Goal: Information Seeking & Learning: Learn about a topic

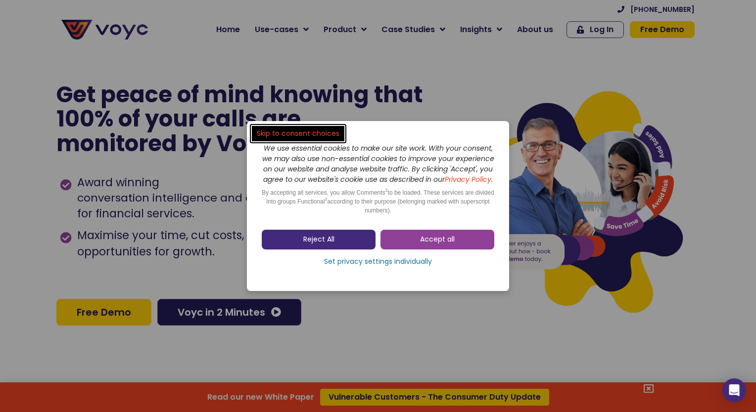
click at [340, 246] on link "Reject All" at bounding box center [319, 240] width 114 height 20
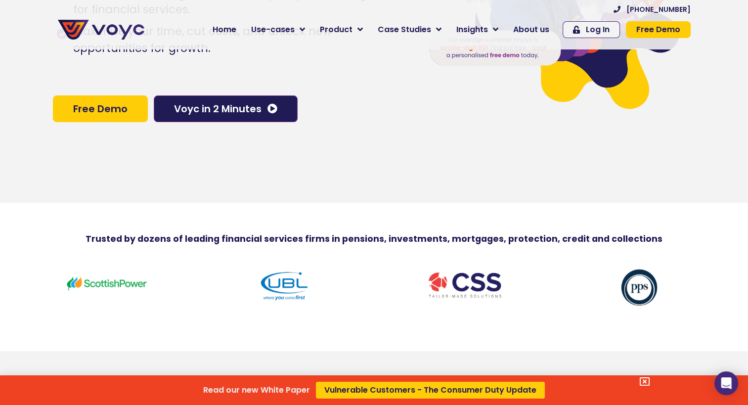
scroll to position [229, 0]
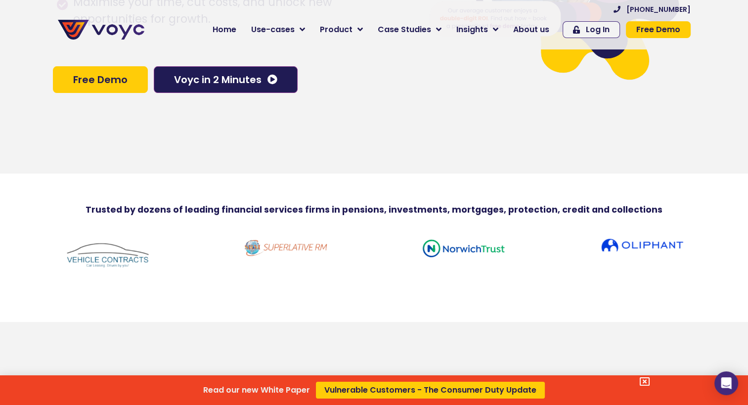
click at [276, 30] on div "Read our new White Paper Vulnerable Customers - The Consumer Duty Update" at bounding box center [374, 202] width 748 height 405
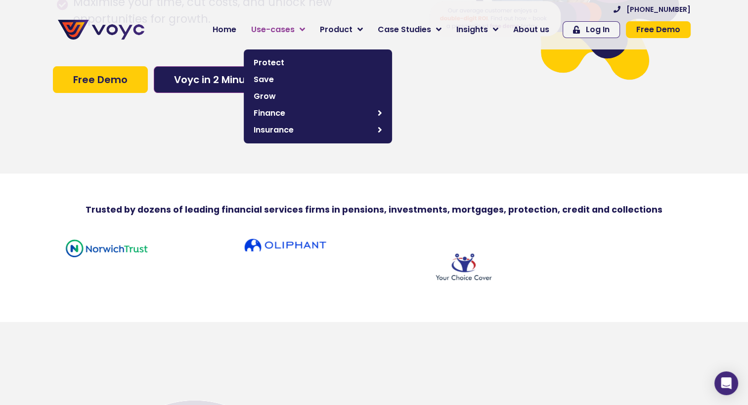
click at [305, 30] on icon at bounding box center [302, 29] width 5 height 9
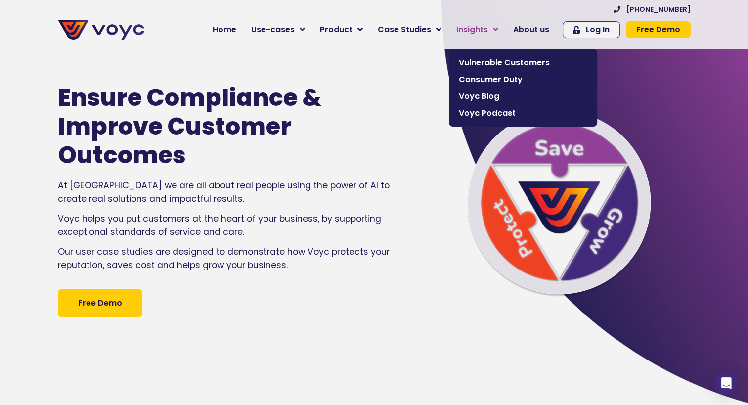
click at [487, 29] on span "Insights" at bounding box center [473, 30] width 32 height 12
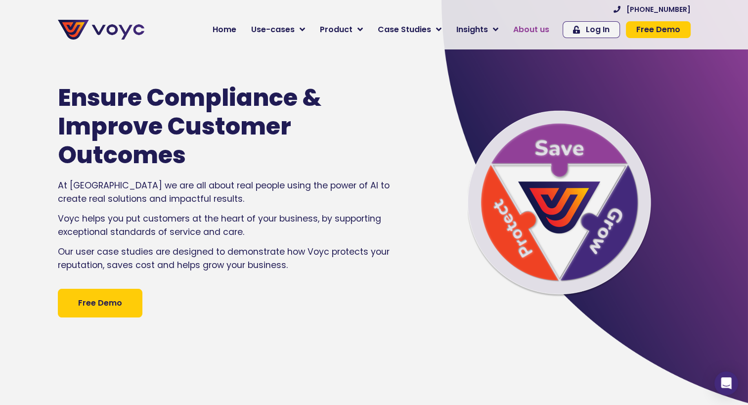
click at [543, 27] on span "About us" at bounding box center [531, 30] width 36 height 12
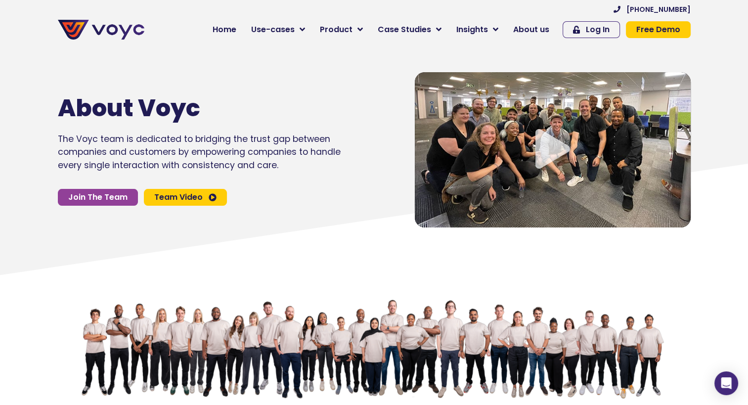
click at [550, 145] on icon "Video play button" at bounding box center [553, 149] width 35 height 40
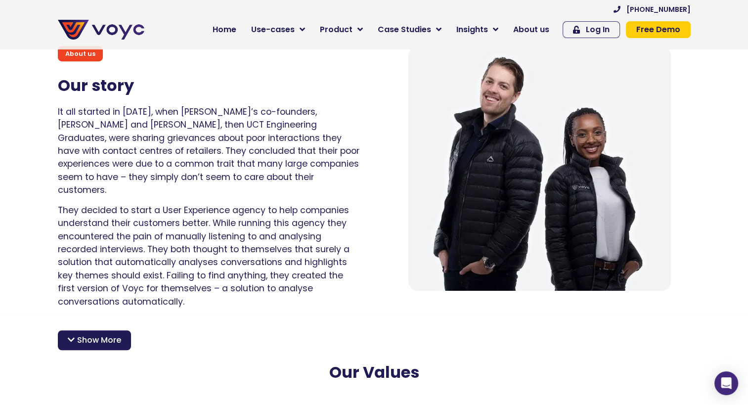
scroll to position [637, 0]
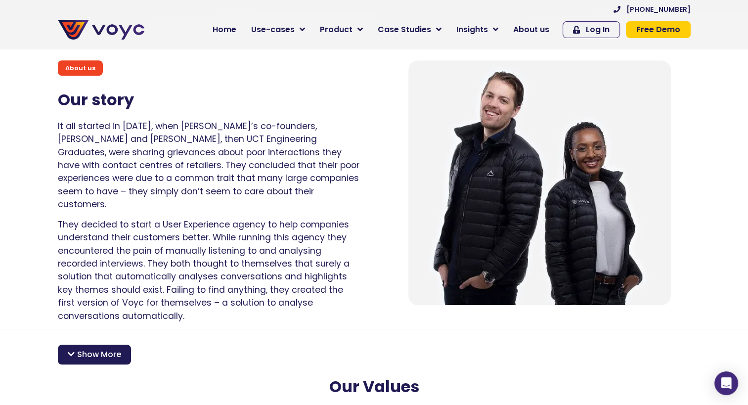
click at [90, 349] on span "Show More" at bounding box center [99, 355] width 44 height 12
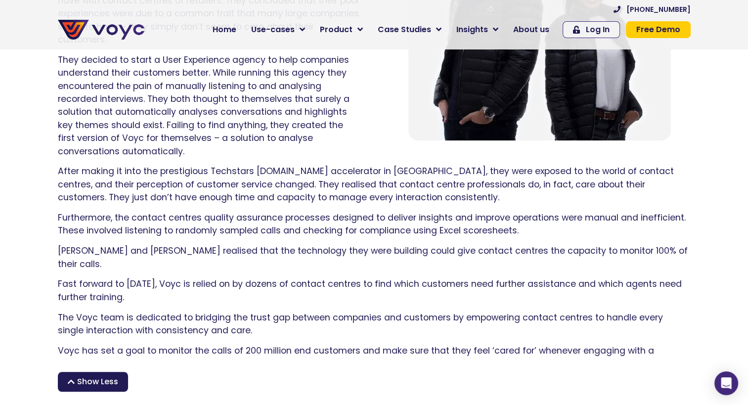
scroll to position [808, 0]
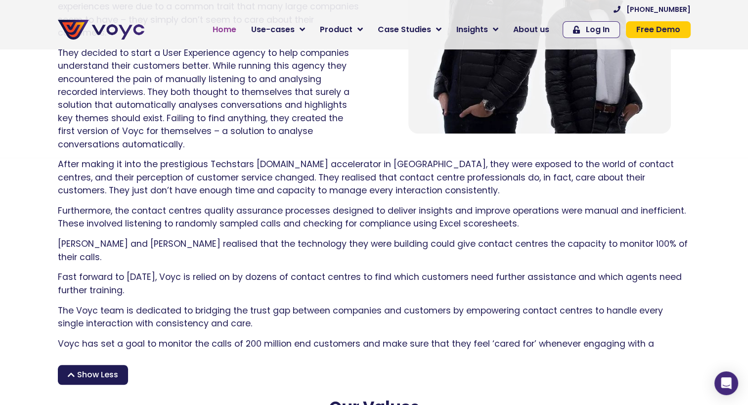
click at [233, 30] on span "Home" at bounding box center [225, 30] width 24 height 12
